Goal: Download file/media

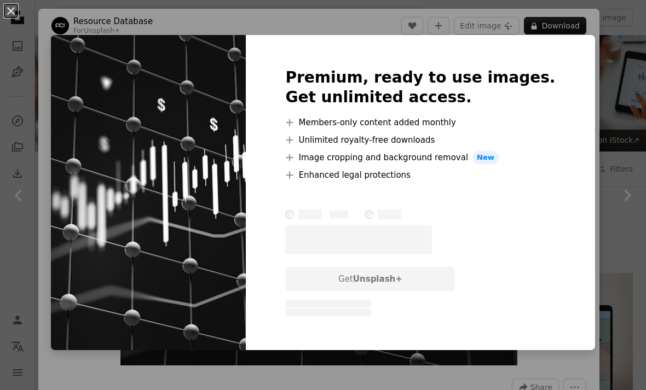
scroll to position [599, 0]
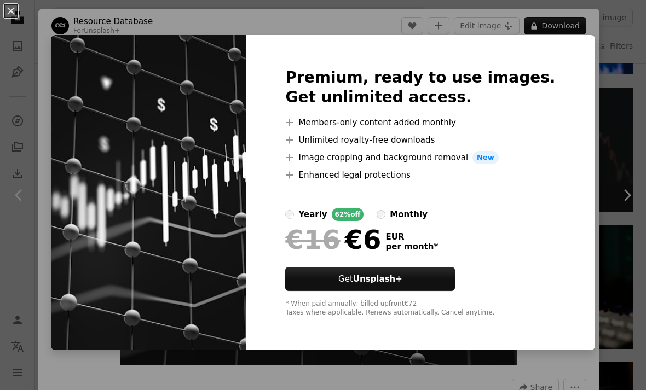
click at [592, 96] on div "An X shape Premium, ready to use images. Get unlimited access. A plus sign Memb…" at bounding box center [323, 195] width 646 height 390
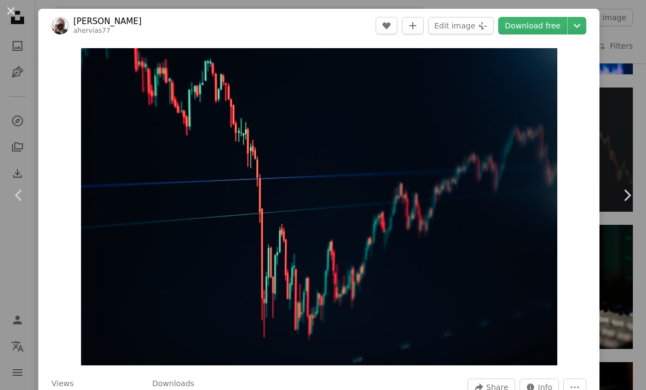
click at [625, 90] on div "An X shape Chevron left Chevron right [PERSON_NAME] ahervias77 A heart A plus s…" at bounding box center [323, 195] width 646 height 390
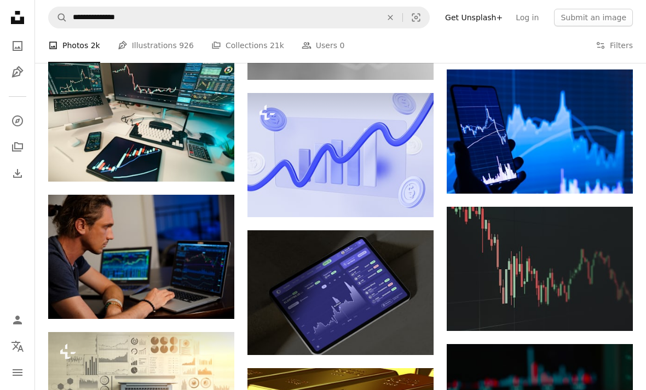
scroll to position [469, 0]
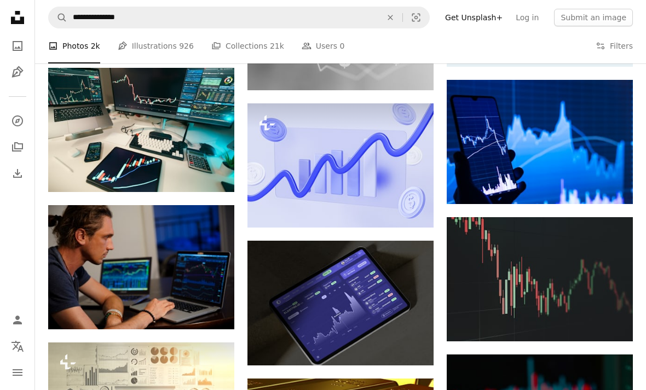
click at [549, 253] on img at bounding box center [540, 279] width 186 height 124
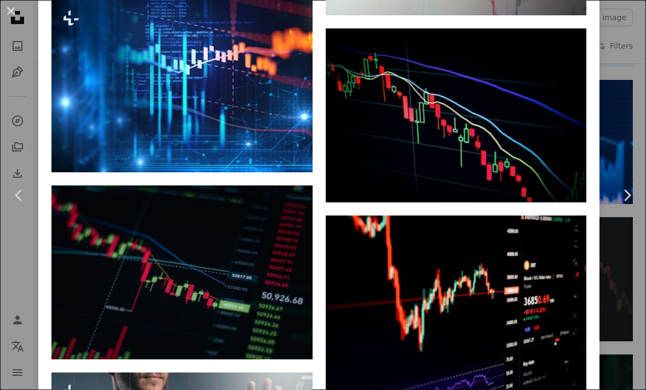
scroll to position [1500, 0]
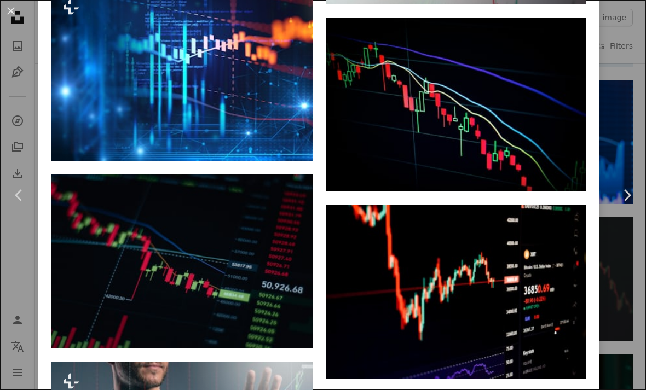
click at [512, 128] on img at bounding box center [456, 105] width 261 height 174
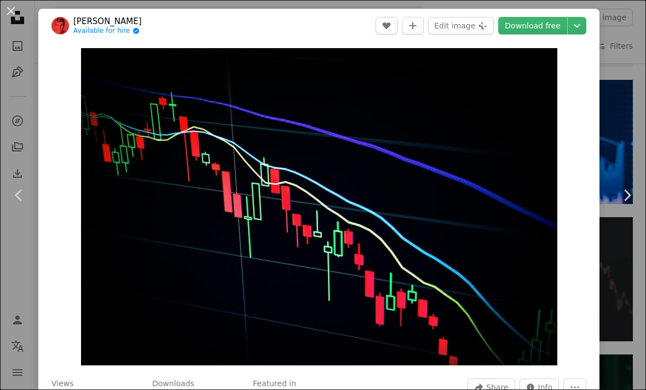
click at [541, 33] on link "Download free" at bounding box center [532, 26] width 69 height 18
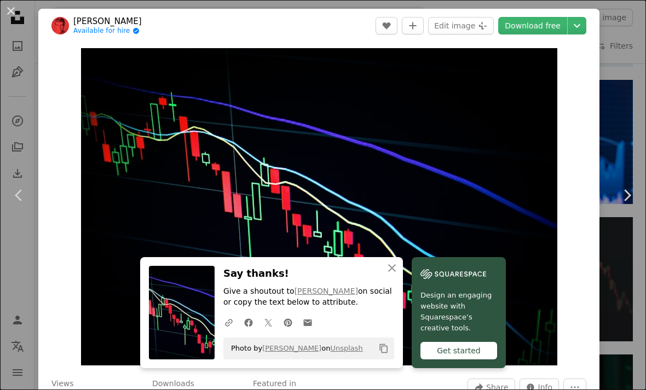
click at [539, 208] on img "Zoom in on this image" at bounding box center [319, 207] width 476 height 318
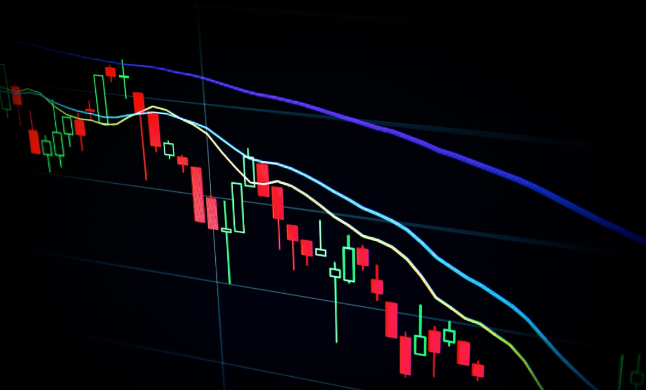
scroll to position [20, 0]
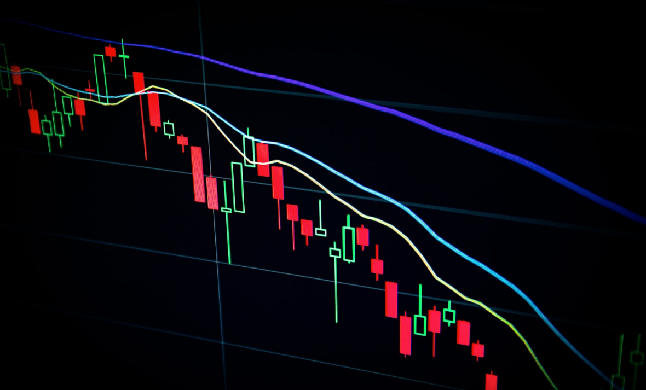
click at [548, 93] on img "Zoom out on this image" at bounding box center [322, 194] width 647 height 431
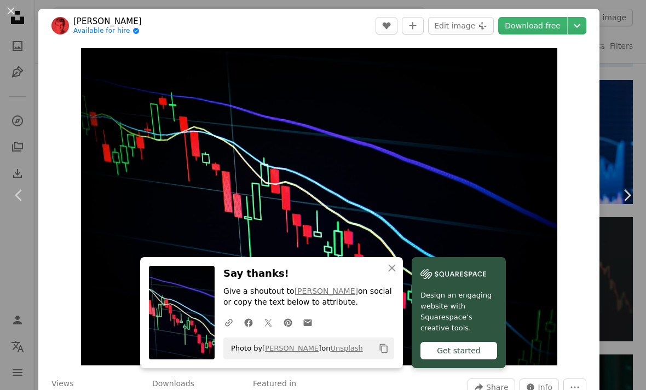
click at [639, 65] on div "An X shape Chevron left Chevron right An X shape Close Say thanks! Give a shout…" at bounding box center [323, 195] width 646 height 390
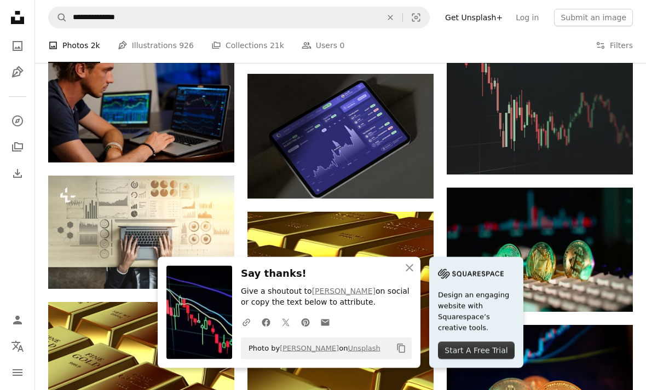
scroll to position [636, 0]
click at [568, 130] on img at bounding box center [540, 112] width 186 height 124
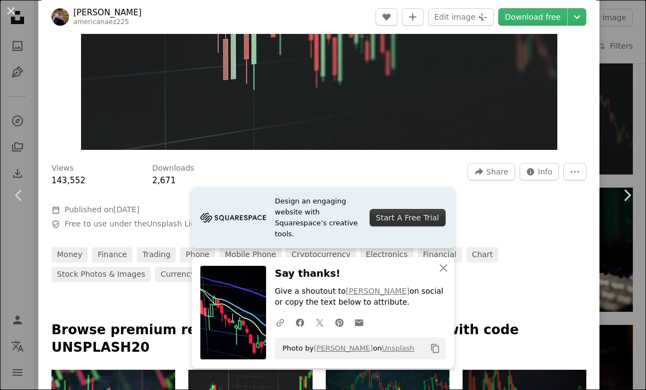
scroll to position [289, 0]
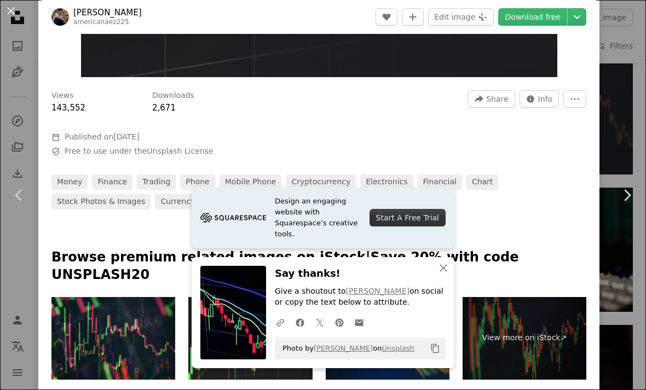
click at [448, 275] on icon "An X shape" at bounding box center [443, 268] width 13 height 13
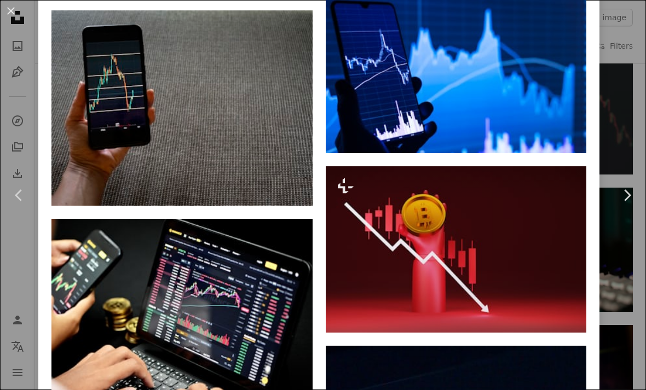
scroll to position [7354, 0]
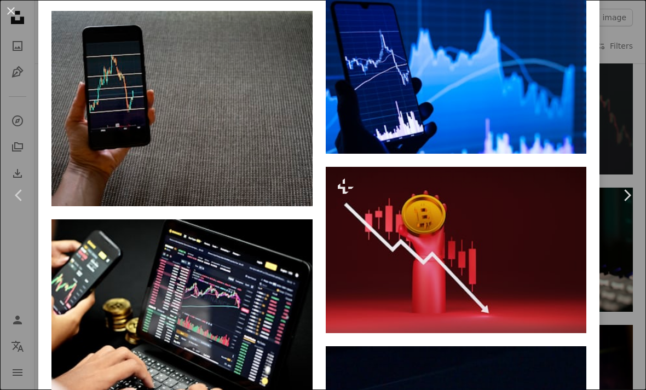
click at [527, 154] on img at bounding box center [456, 67] width 261 height 174
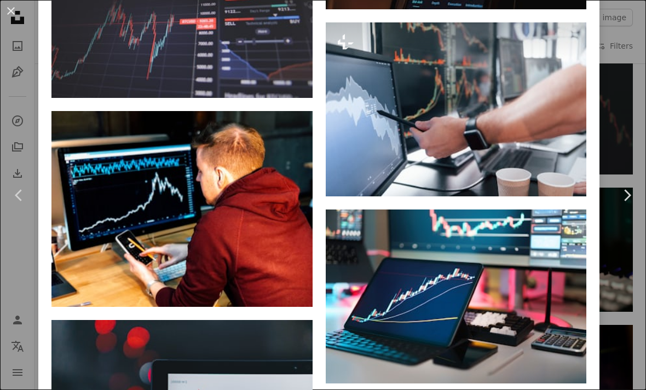
scroll to position [2675, 0]
